Goal: Task Accomplishment & Management: Use online tool/utility

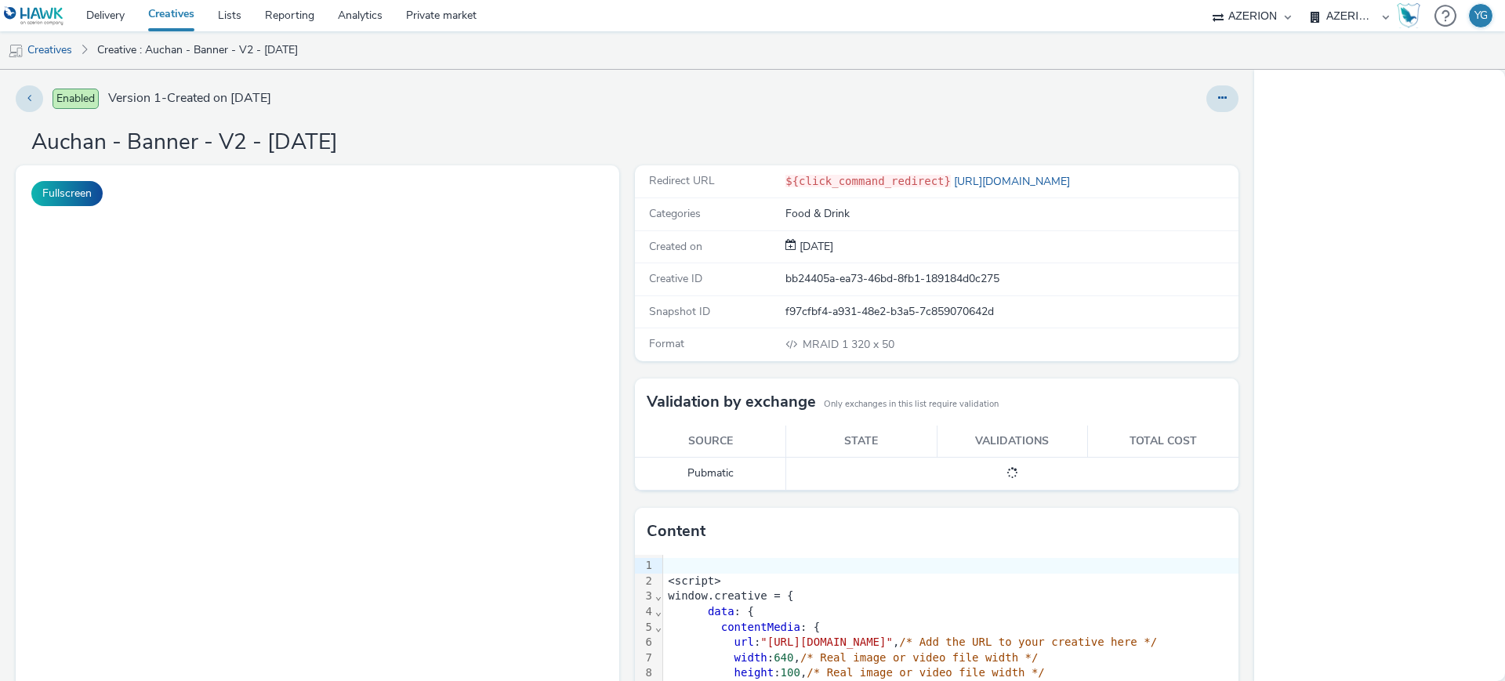
select select "ac009755-aa48-4799-8050-7a339a378eb8"
select select "79162ed7-0017-4339-93b0-3399b708648f"
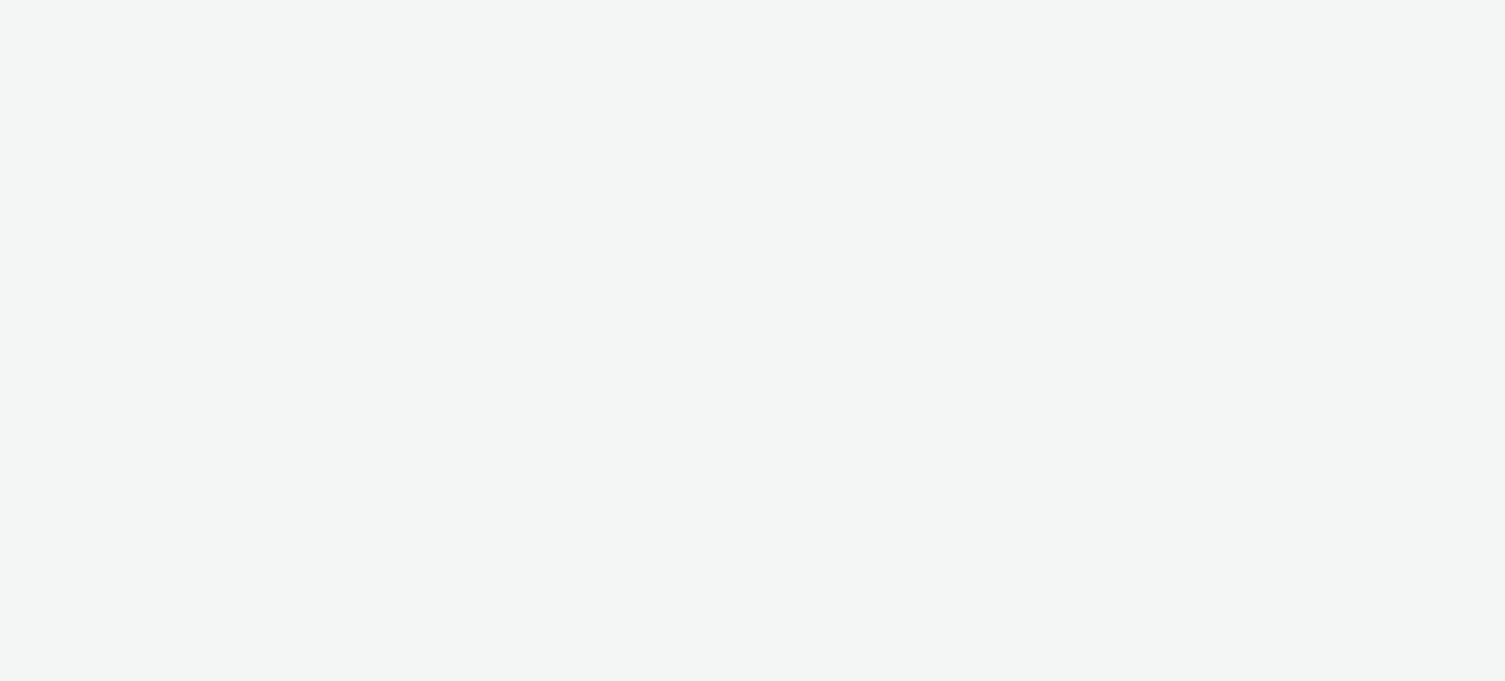
select select "ac009755-aa48-4799-8050-7a339a378eb8"
select select "79162ed7-0017-4339-93b0-3399b708648f"
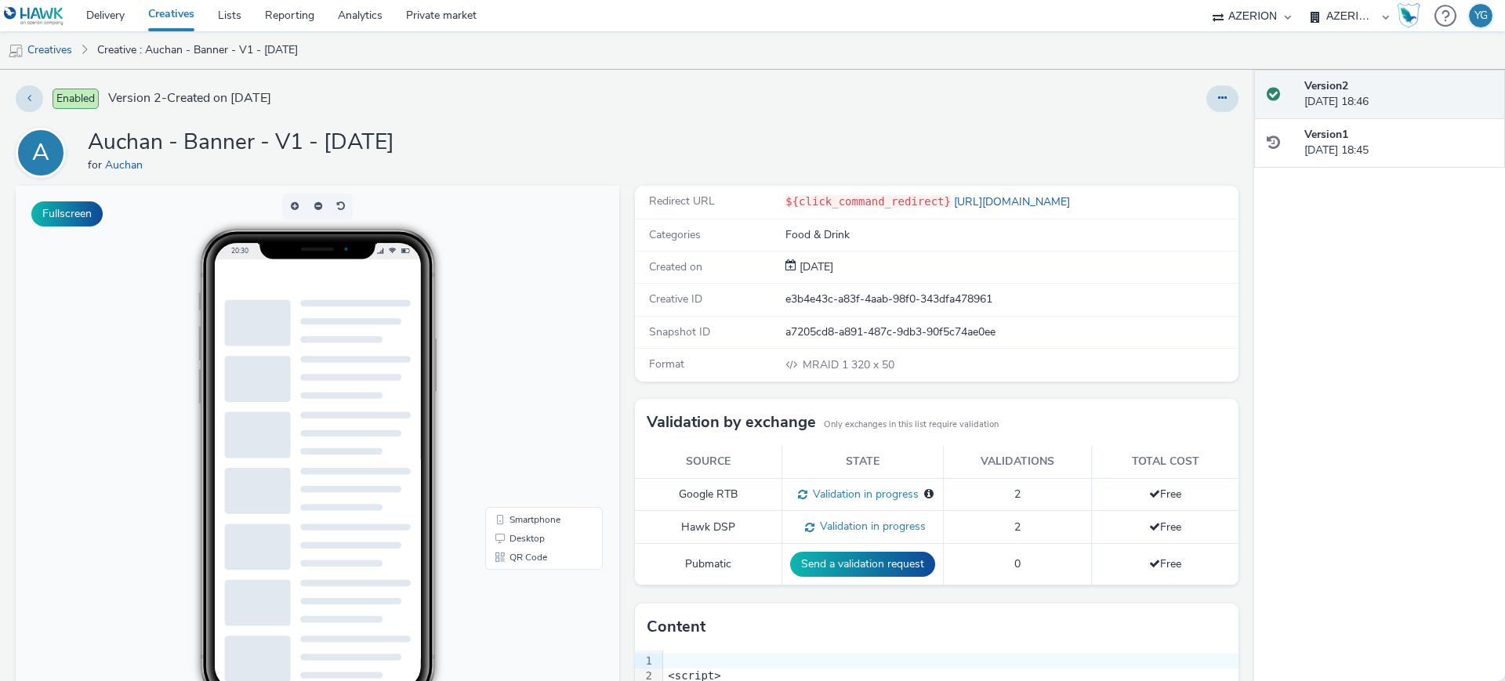
click at [414, 280] on div at bounding box center [355, 278] width 251 height 39
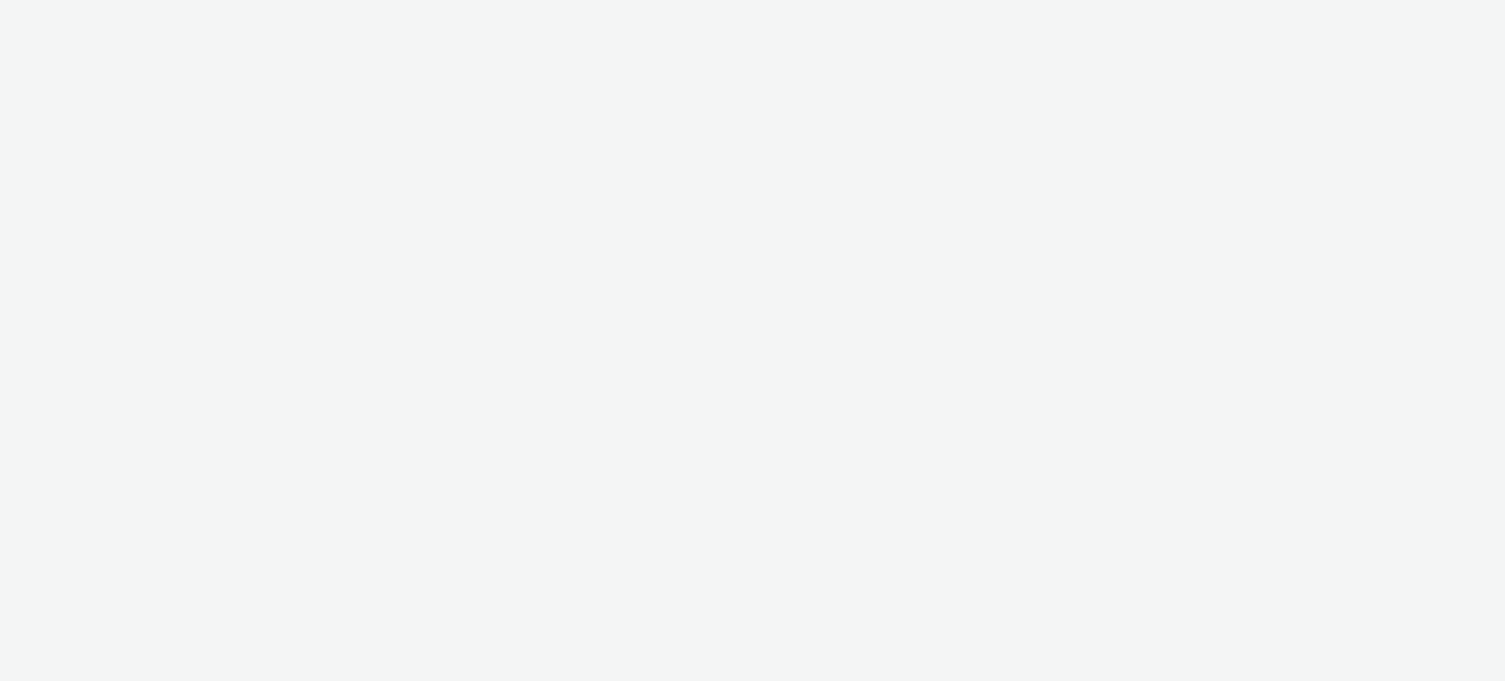
select select "ac009755-aa48-4799-8050-7a339a378eb8"
select select "79162ed7-0017-4339-93b0-3399b708648f"
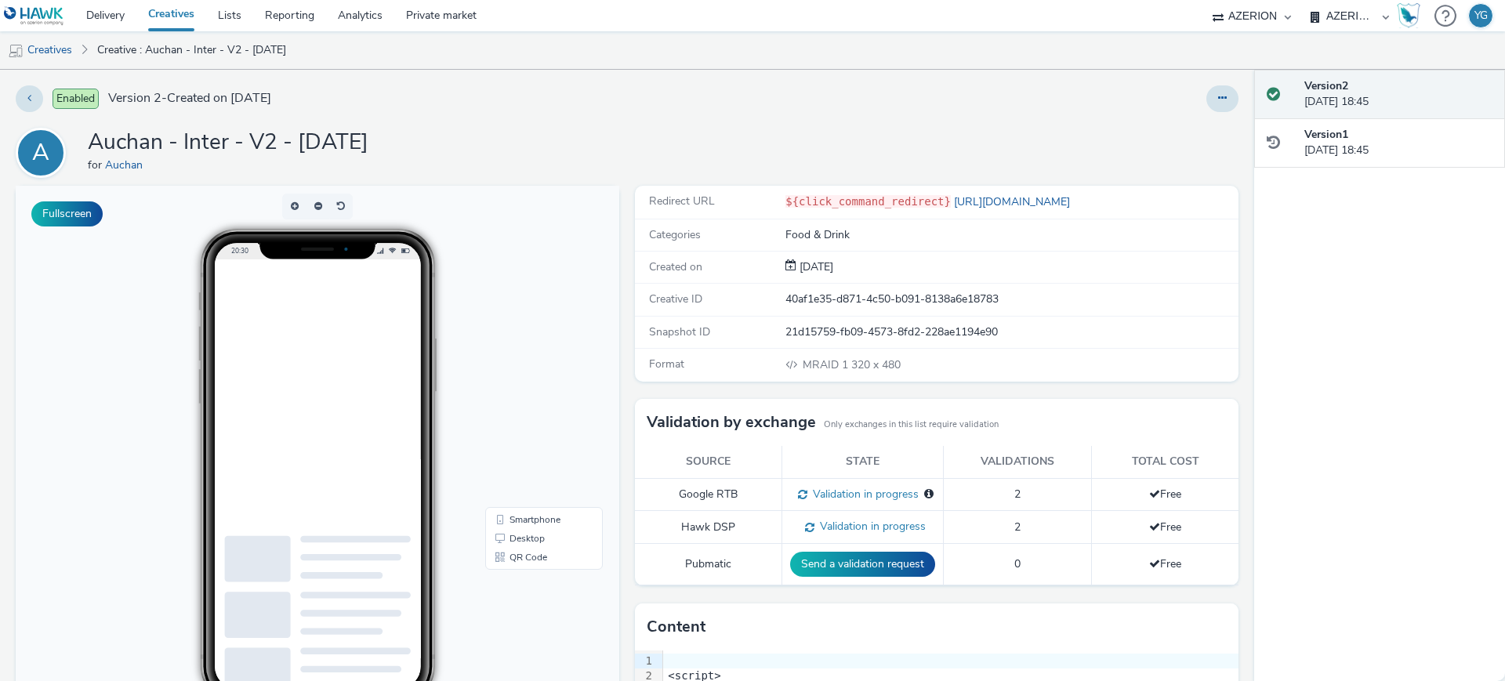
click at [334, 477] on div at bounding box center [355, 447] width 251 height 376
click at [1218, 101] on icon at bounding box center [1222, 97] width 9 height 11
click at [1176, 126] on link "Edit" at bounding box center [1180, 129] width 118 height 31
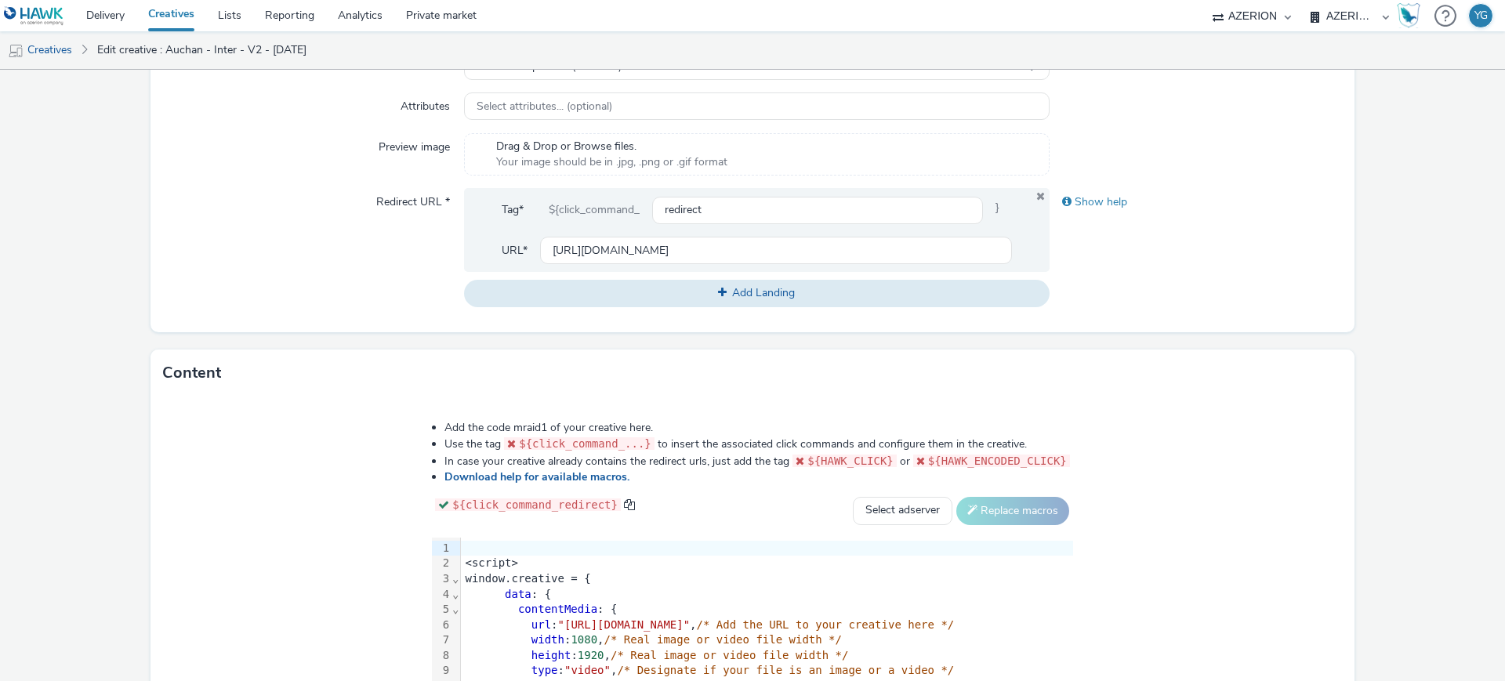
scroll to position [673, 0]
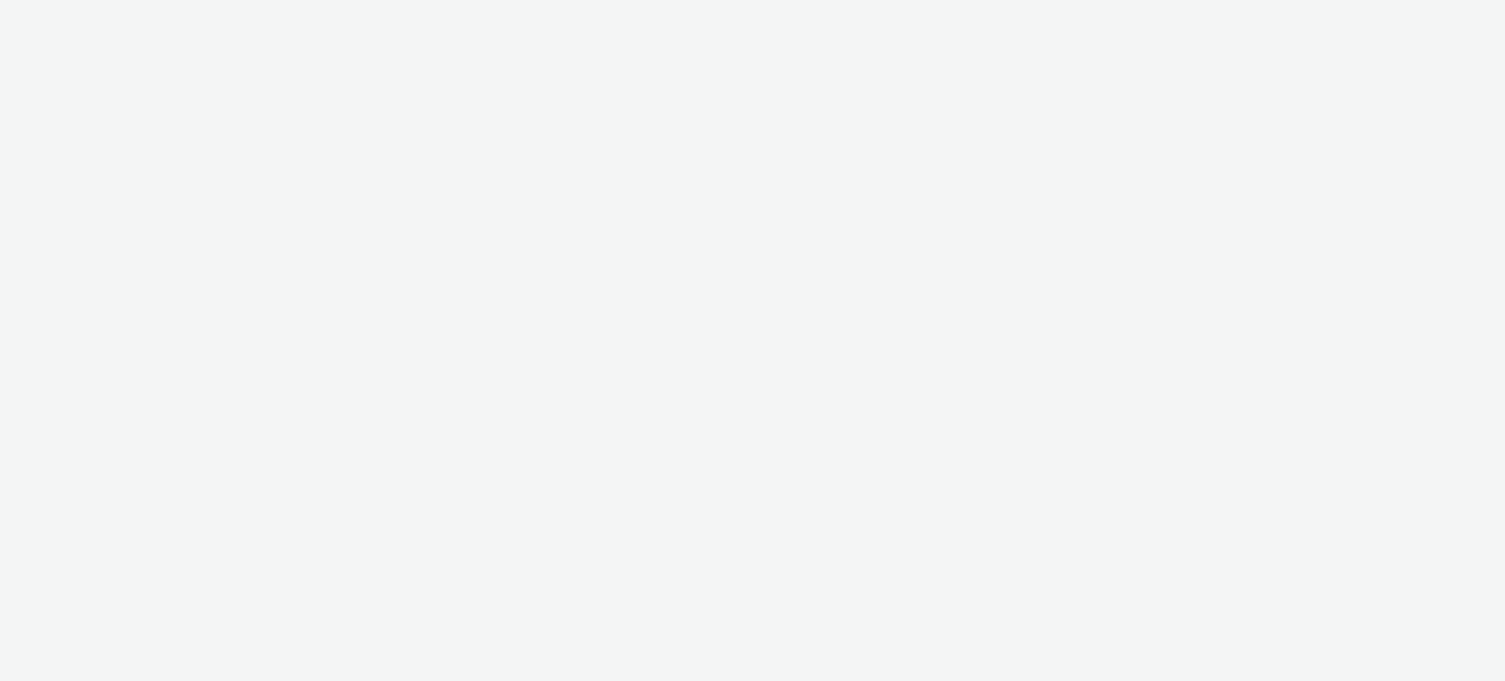
select select "ac009755-aa48-4799-8050-7a339a378eb8"
select select "79162ed7-0017-4339-93b0-3399b708648f"
